Goal: Information Seeking & Learning: Learn about a topic

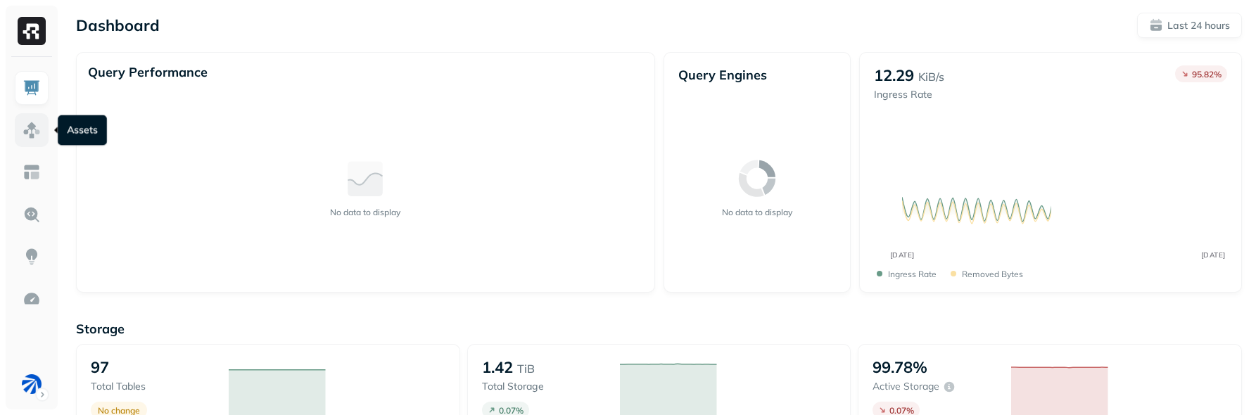
click at [39, 135] on img at bounding box center [32, 130] width 18 height 18
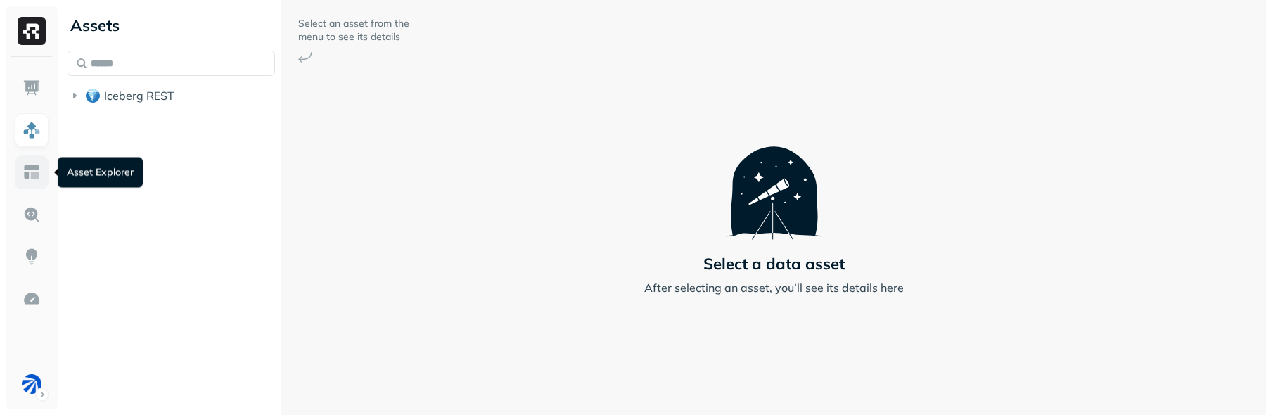
click at [23, 175] on img at bounding box center [32, 172] width 18 height 18
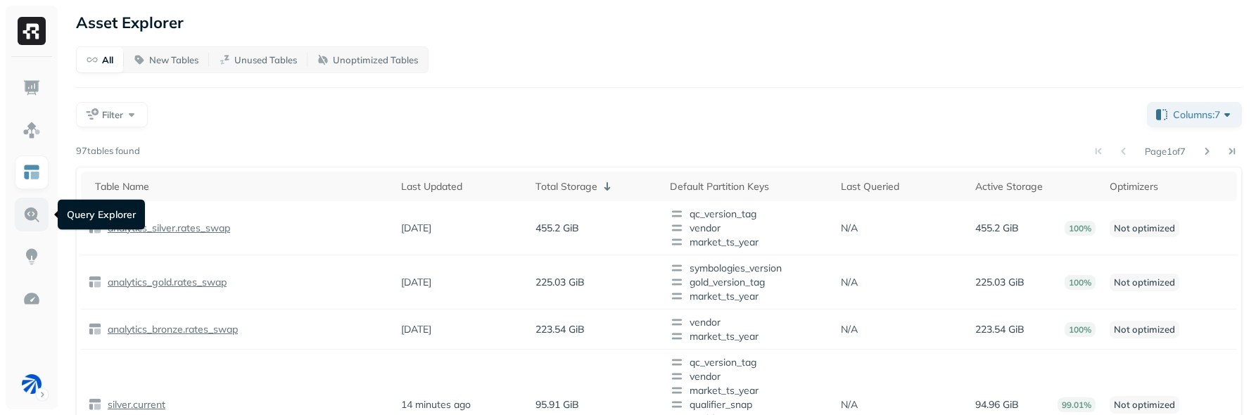
click at [28, 212] on img at bounding box center [32, 214] width 18 height 18
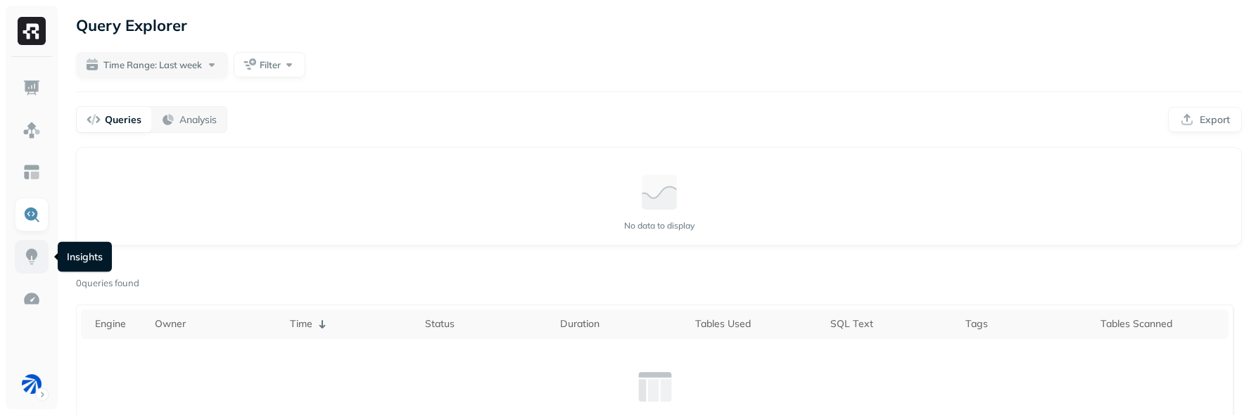
click at [33, 246] on link at bounding box center [32, 257] width 34 height 34
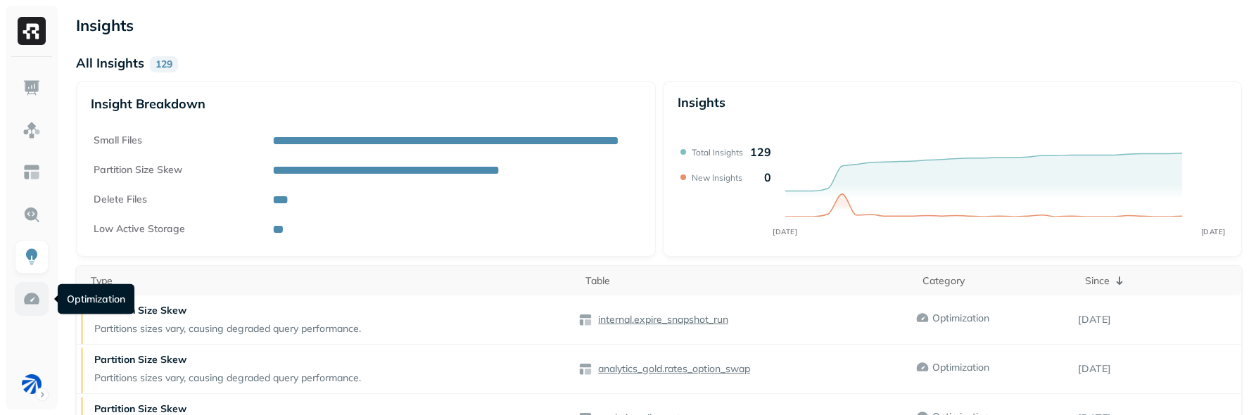
click at [40, 303] on link at bounding box center [32, 299] width 34 height 34
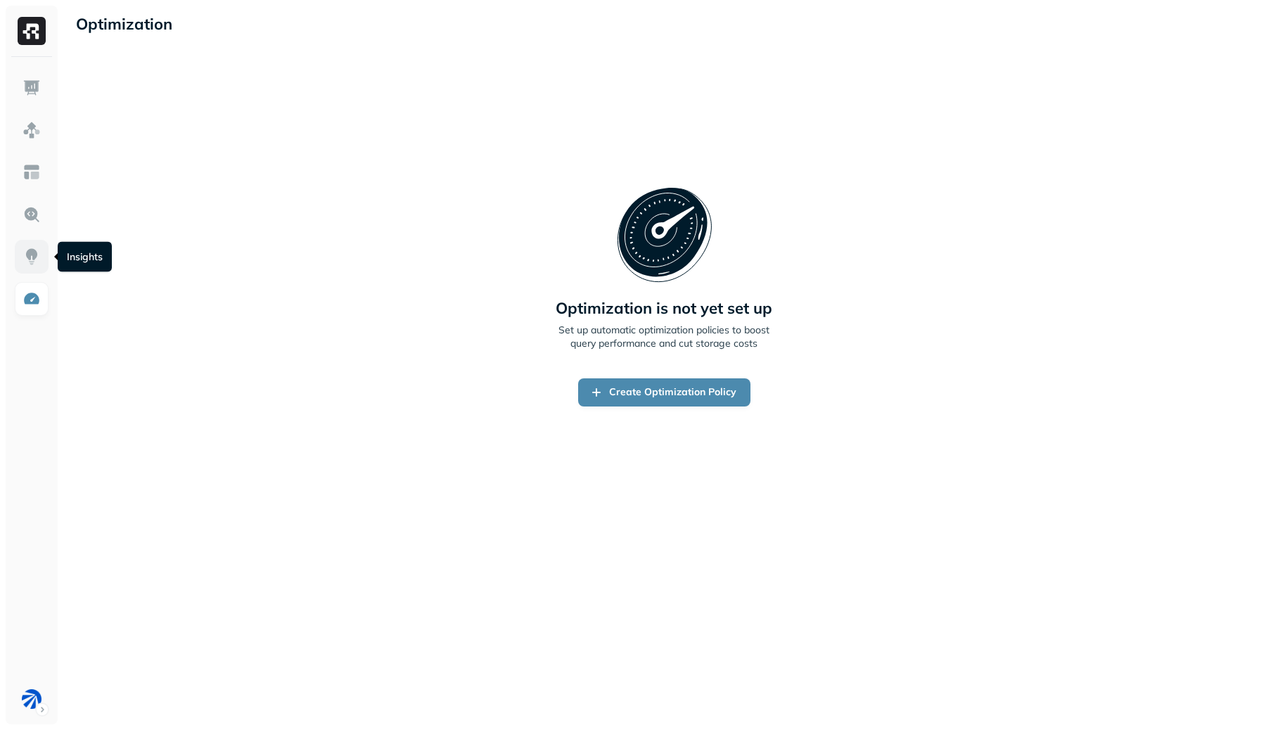
click at [23, 254] on img at bounding box center [32, 257] width 18 height 18
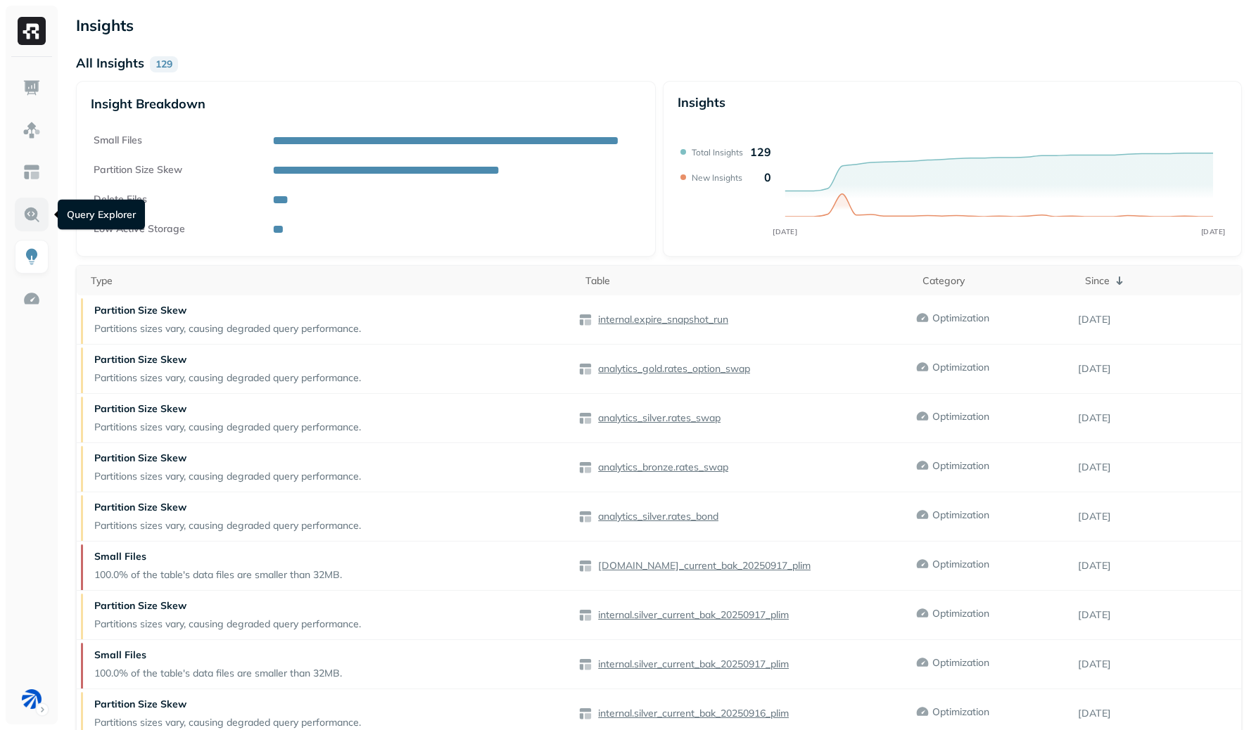
click at [32, 219] on img at bounding box center [32, 214] width 18 height 18
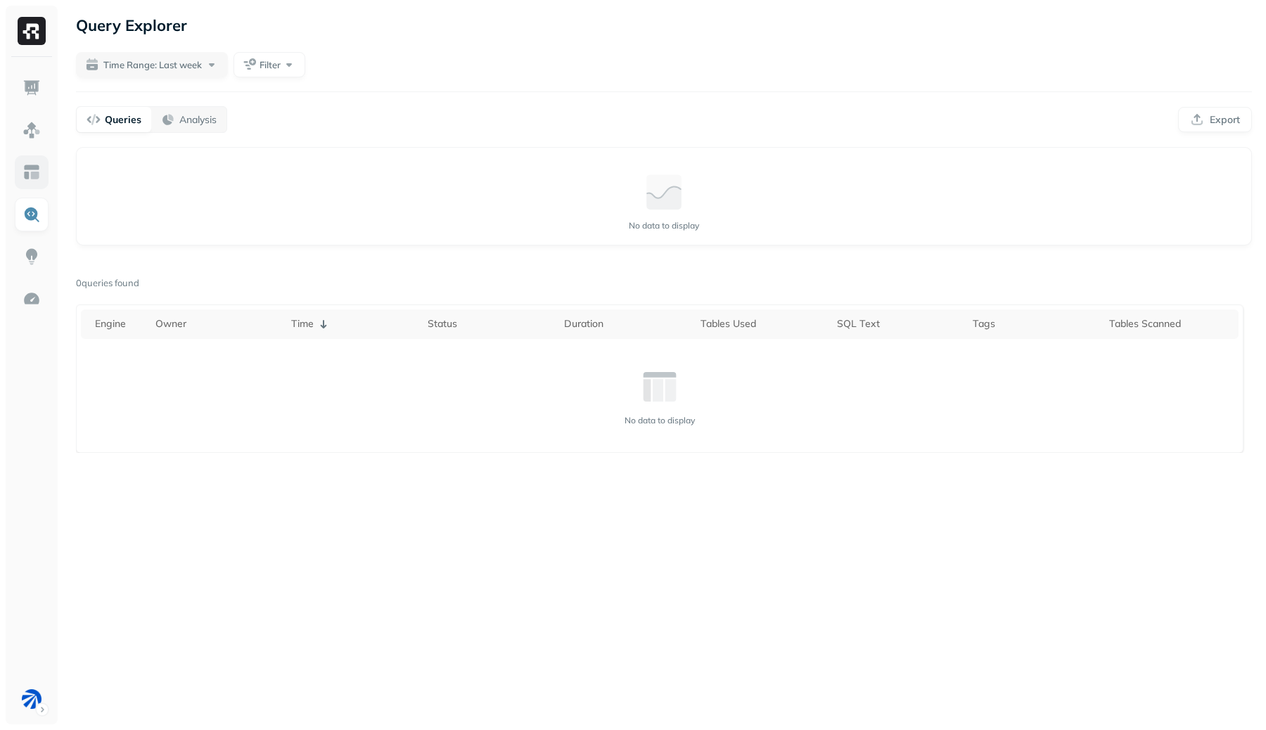
click at [34, 184] on link at bounding box center [32, 172] width 34 height 34
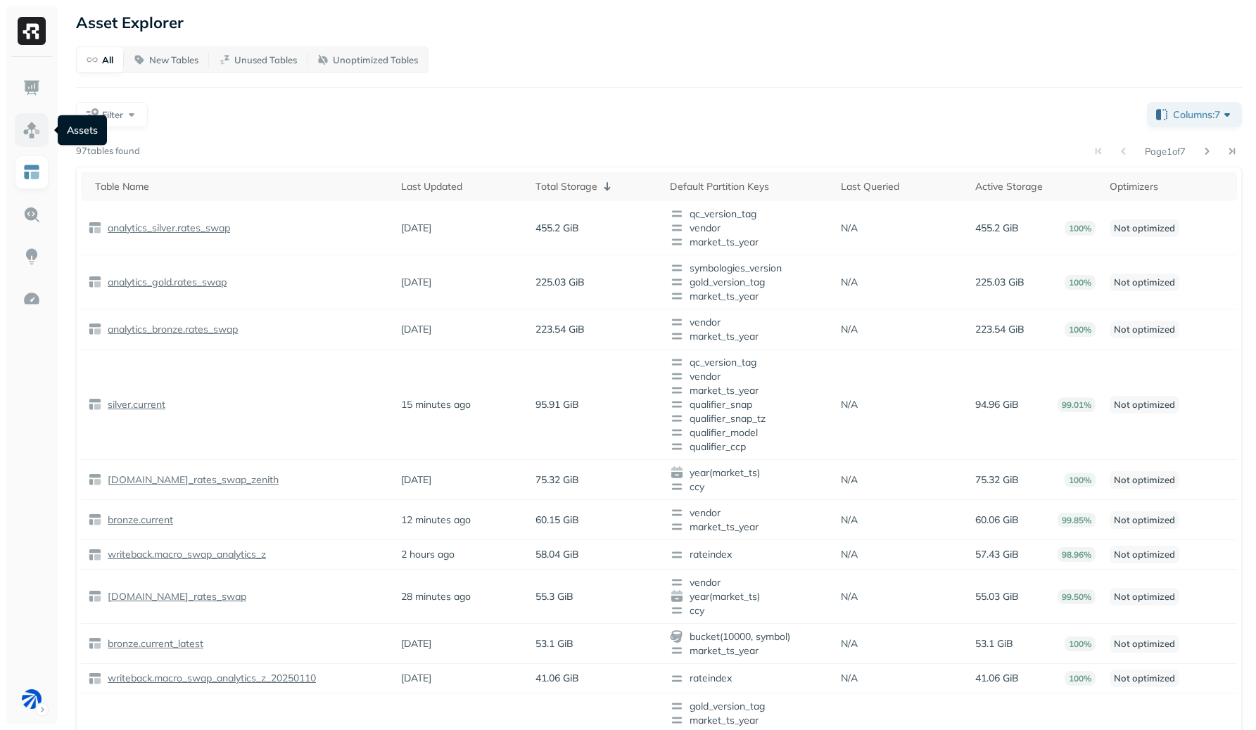
click at [32, 132] on img at bounding box center [32, 130] width 18 height 18
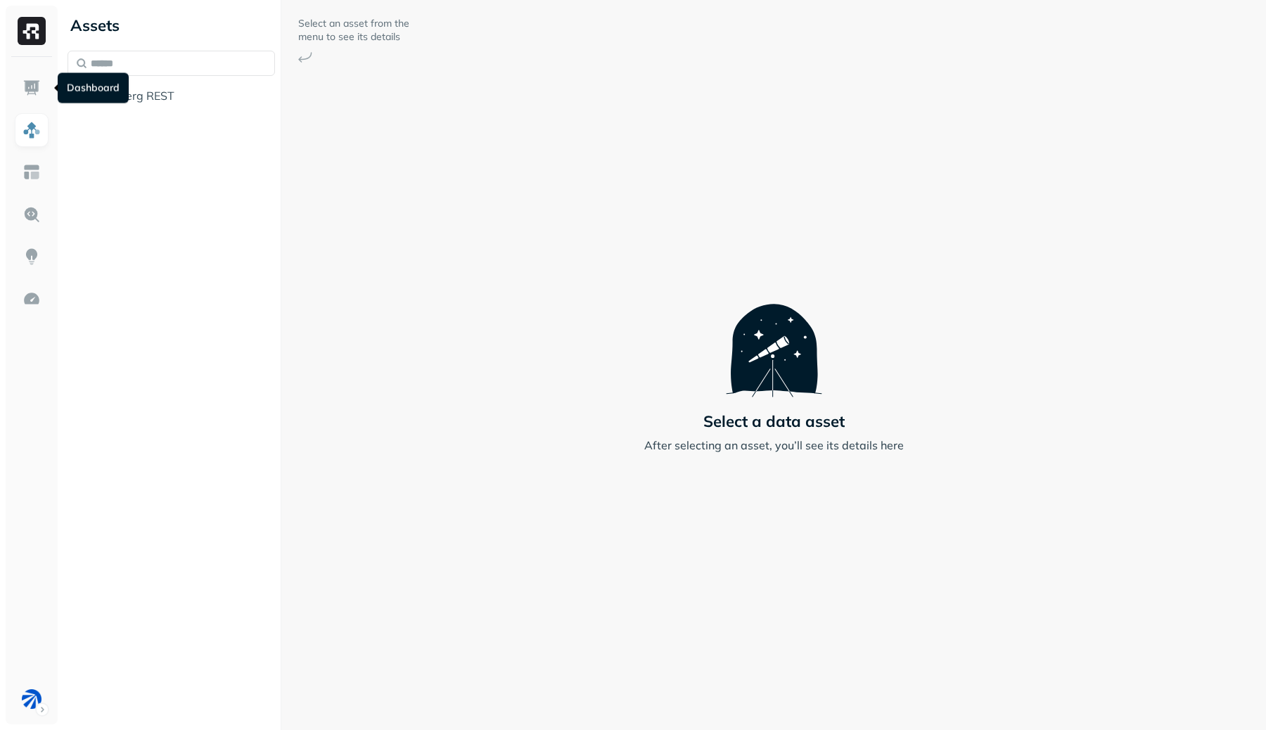
click at [108, 94] on div "Dashboard Dashboard" at bounding box center [93, 88] width 71 height 30
click at [185, 92] on button "Iceberg REST" at bounding box center [172, 95] width 208 height 23
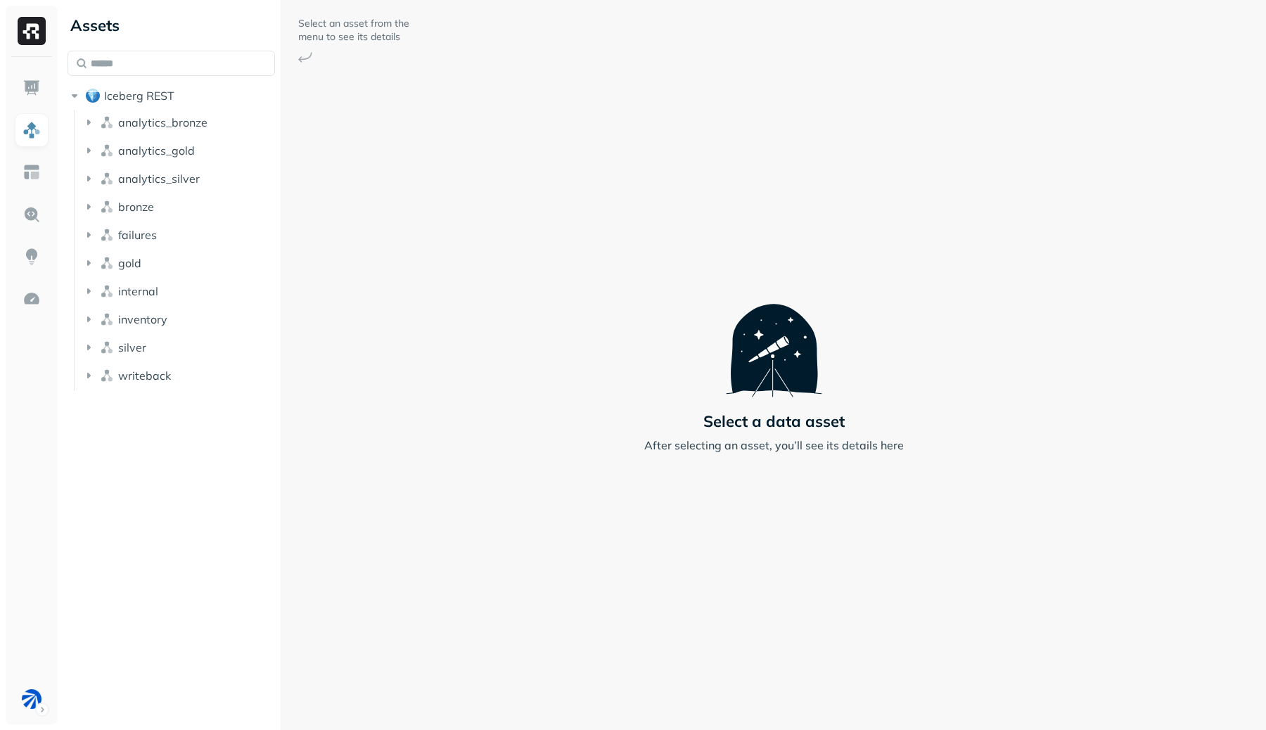
click at [170, 132] on button "analytics_bronze" at bounding box center [179, 122] width 194 height 23
click at [169, 156] on button "Tables ( 7 )" at bounding box center [186, 149] width 181 height 23
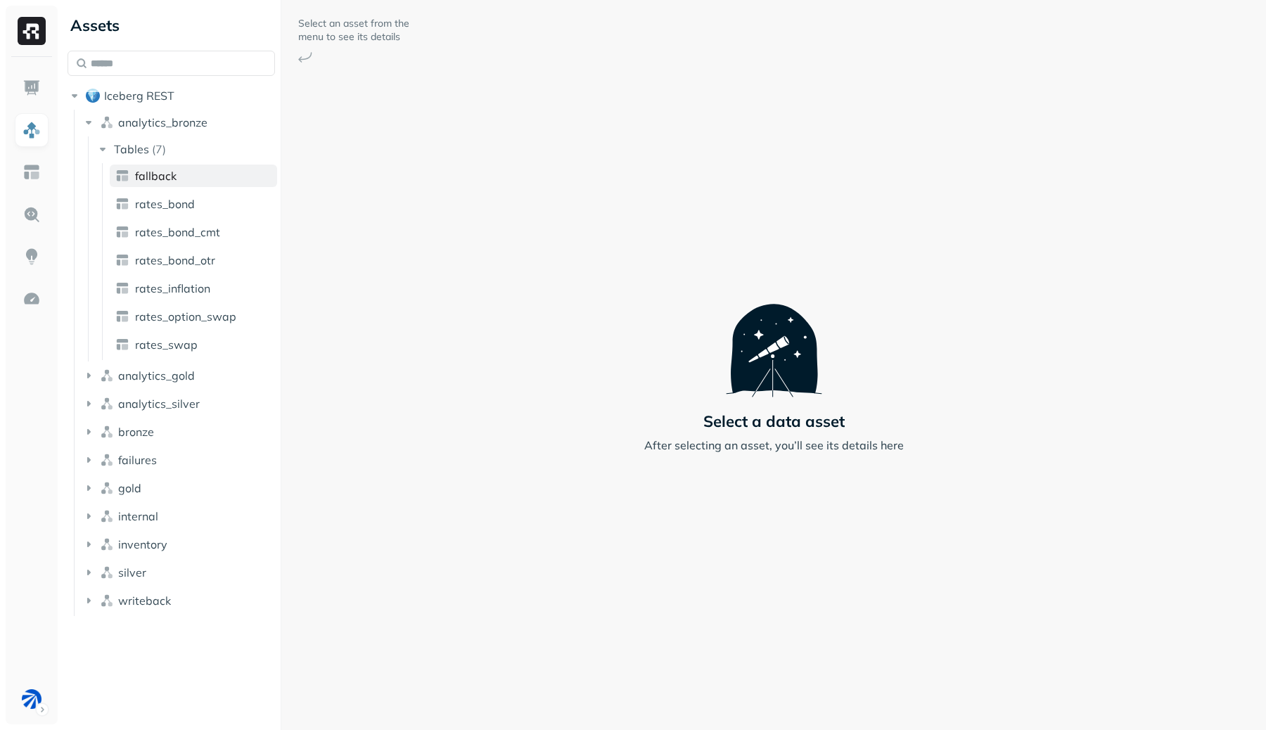
click at [167, 185] on link "fallback" at bounding box center [193, 176] width 167 height 23
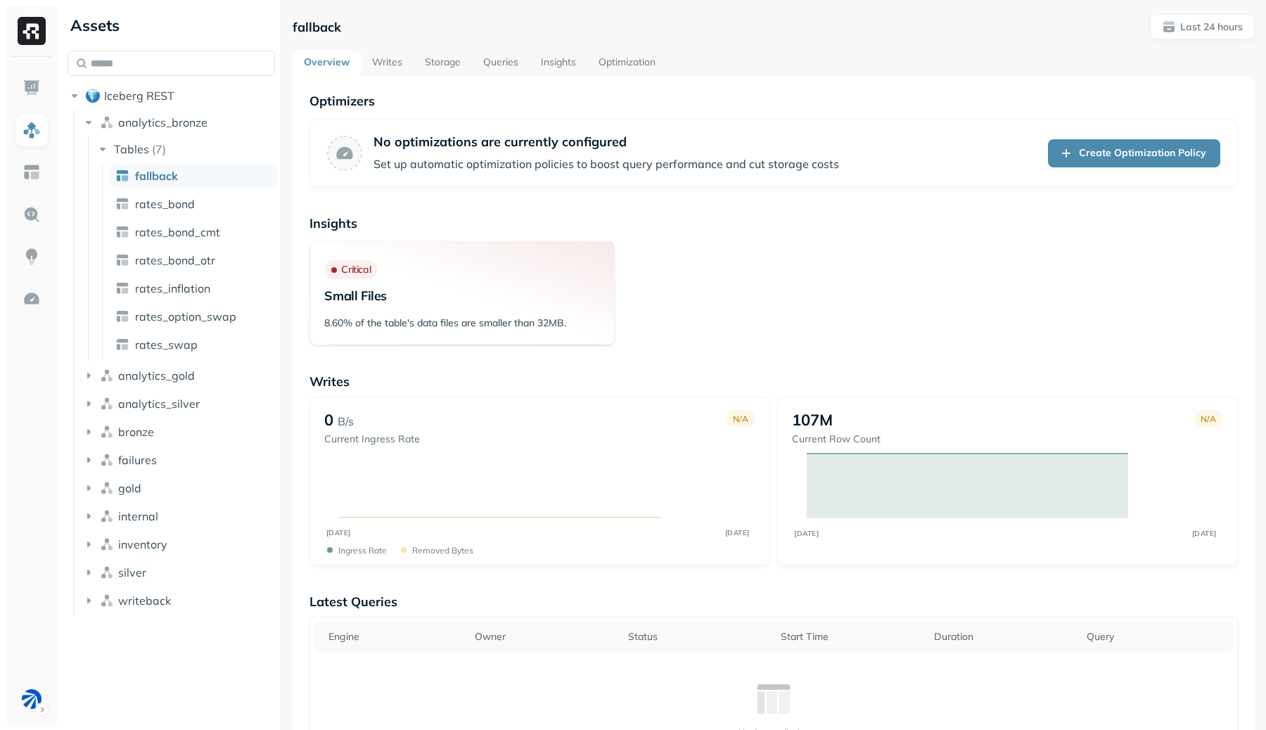
click at [392, 68] on link "Writes" at bounding box center [387, 63] width 53 height 25
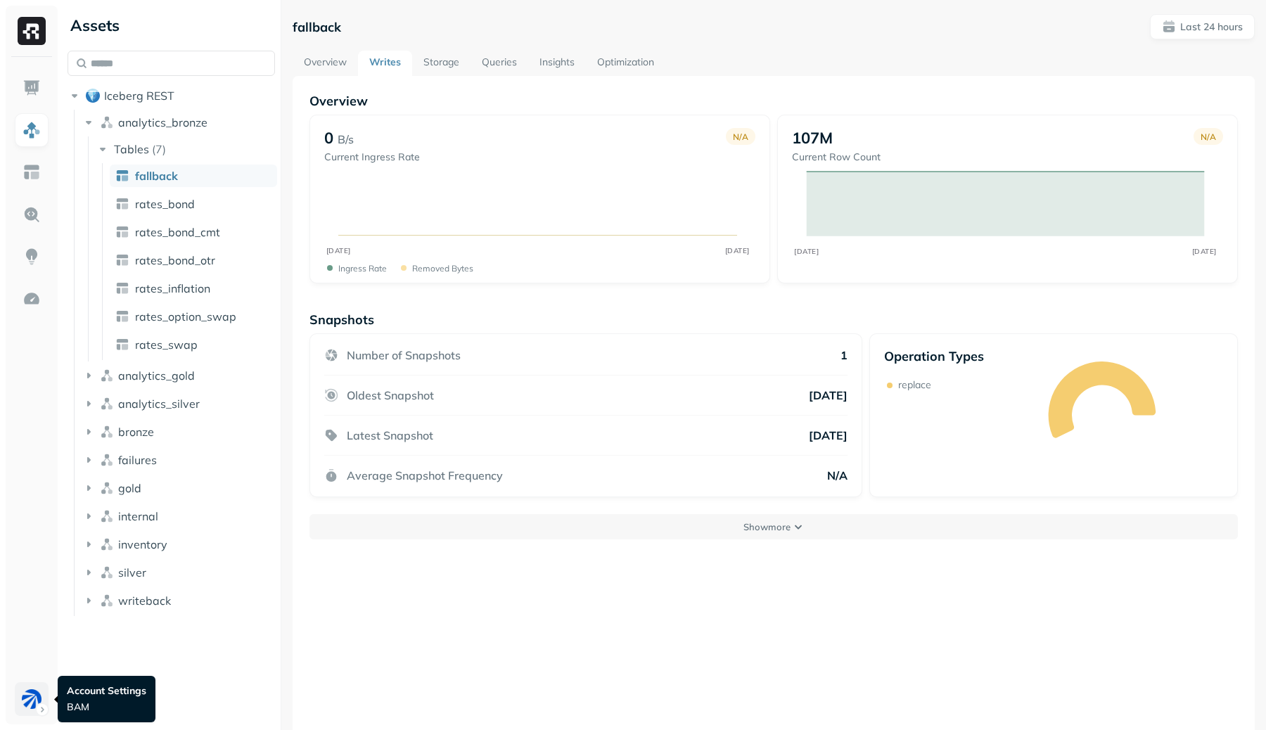
click at [32, 414] on html "Assets Iceberg REST analytics_bronze Tables ( 7 ) fallback rates_bond rates_bon…" at bounding box center [633, 365] width 1266 height 730
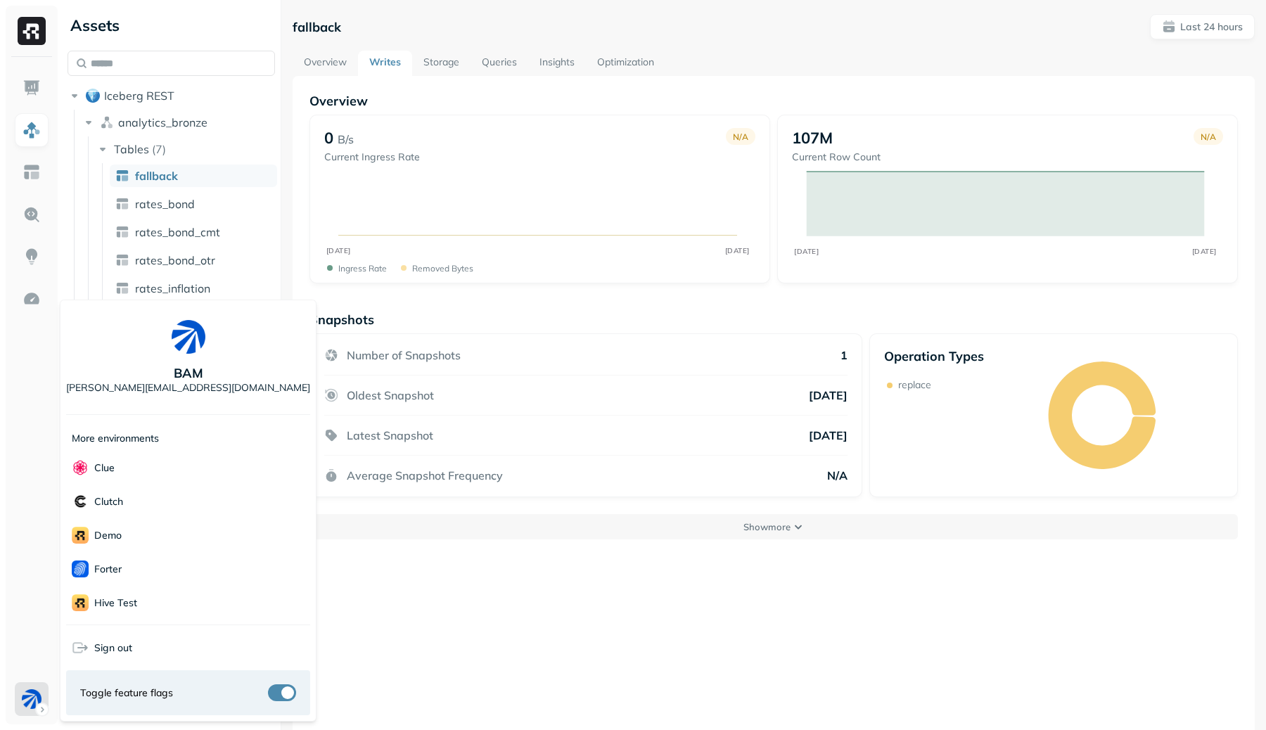
scroll to position [305, 0]
click at [150, 414] on div "Voodoo" at bounding box center [188, 603] width 244 height 34
